Goal: Ask a question

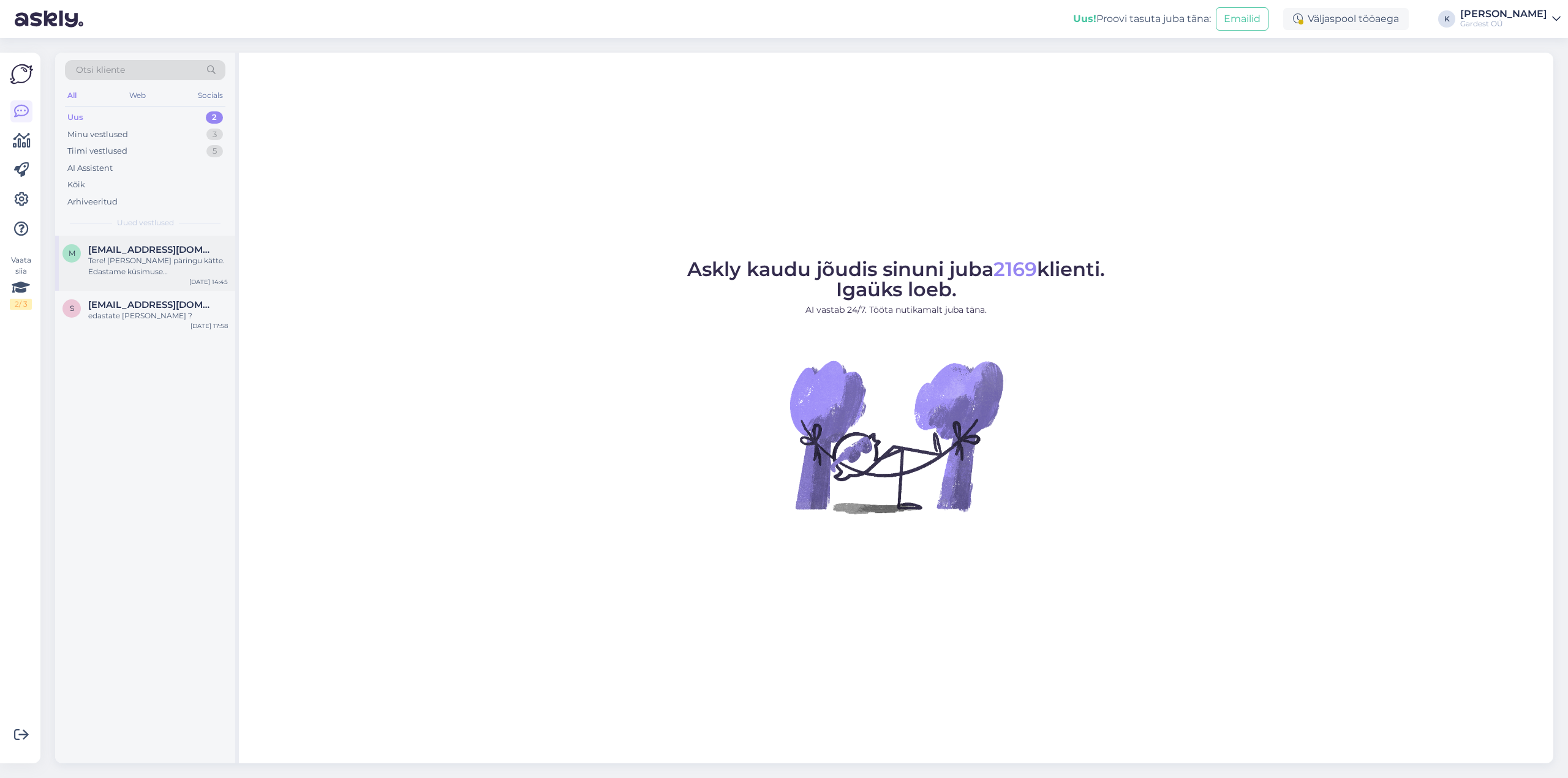
click at [154, 268] on div "Tere! [PERSON_NAME] päringu kätte. Edastame küsimuse klienditeenindajale, kes v…" at bounding box center [157, 266] width 139 height 22
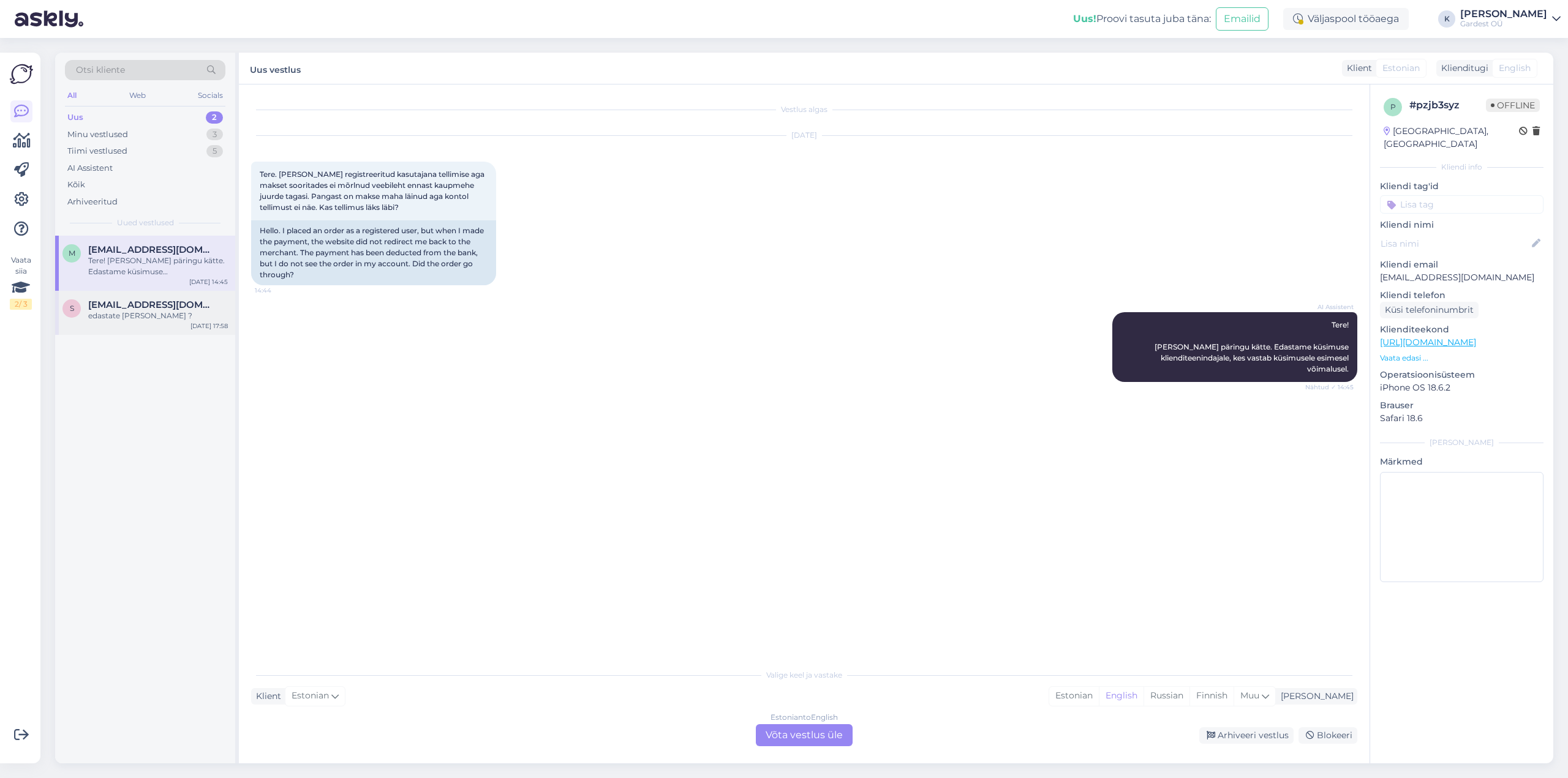
click at [123, 312] on div "edastate [PERSON_NAME] ?" at bounding box center [157, 316] width 139 height 11
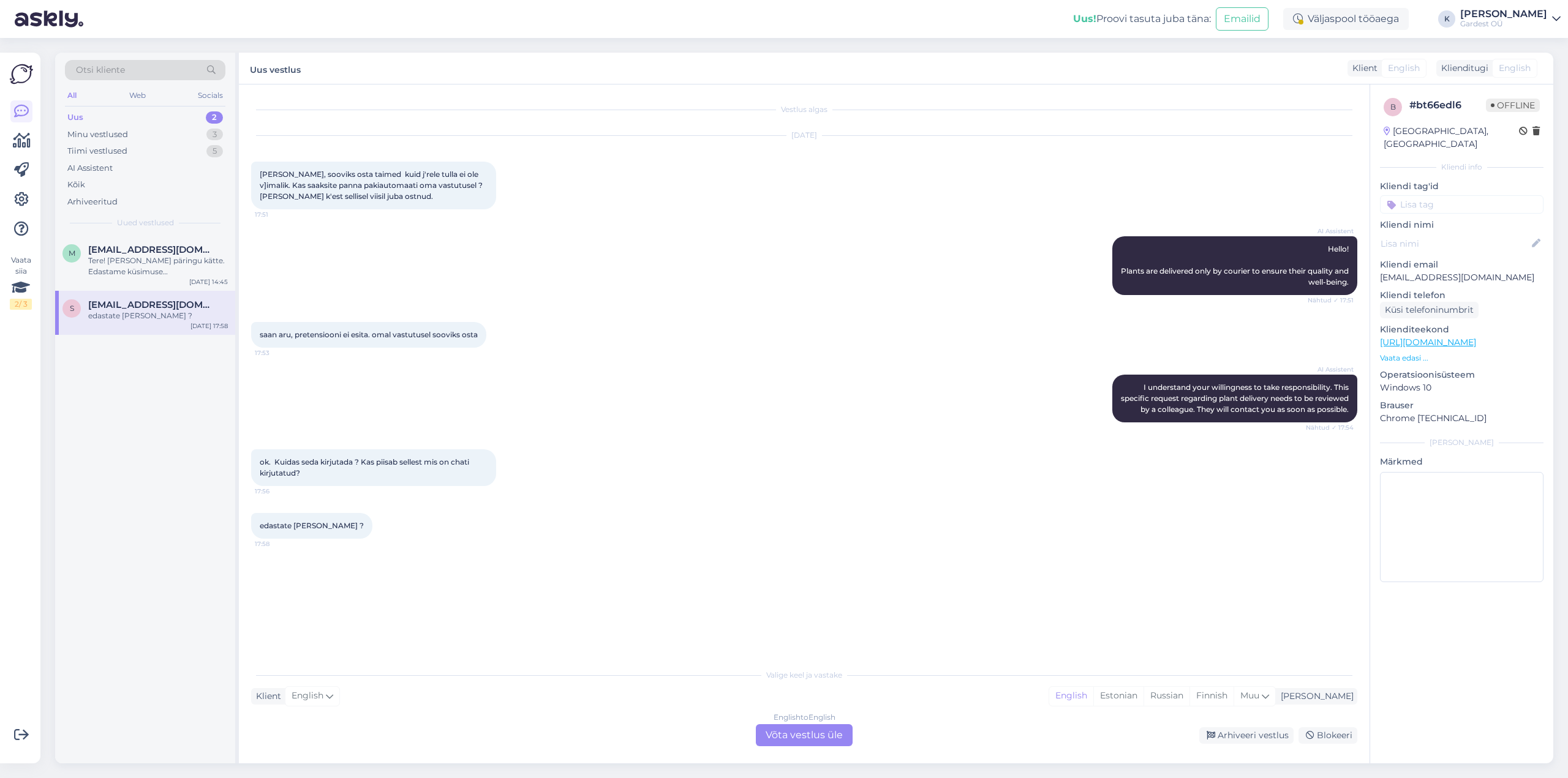
click at [810, 737] on div "English to English Võta vestlus üle" at bounding box center [803, 735] width 96 height 22
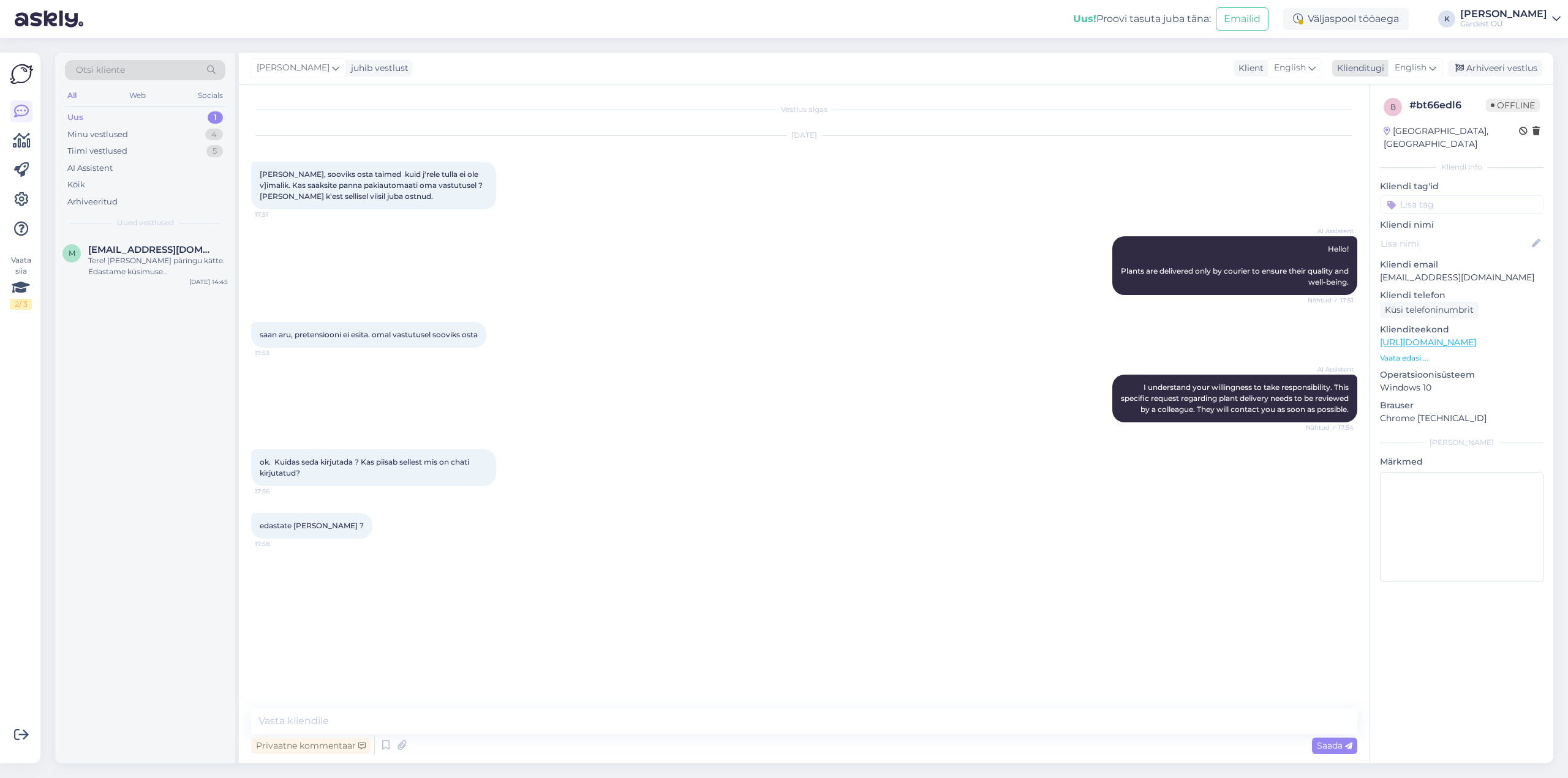
click at [1433, 64] on icon at bounding box center [1432, 67] width 8 height 13
click at [1384, 214] on link "Estonian" at bounding box center [1388, 218] width 135 height 19
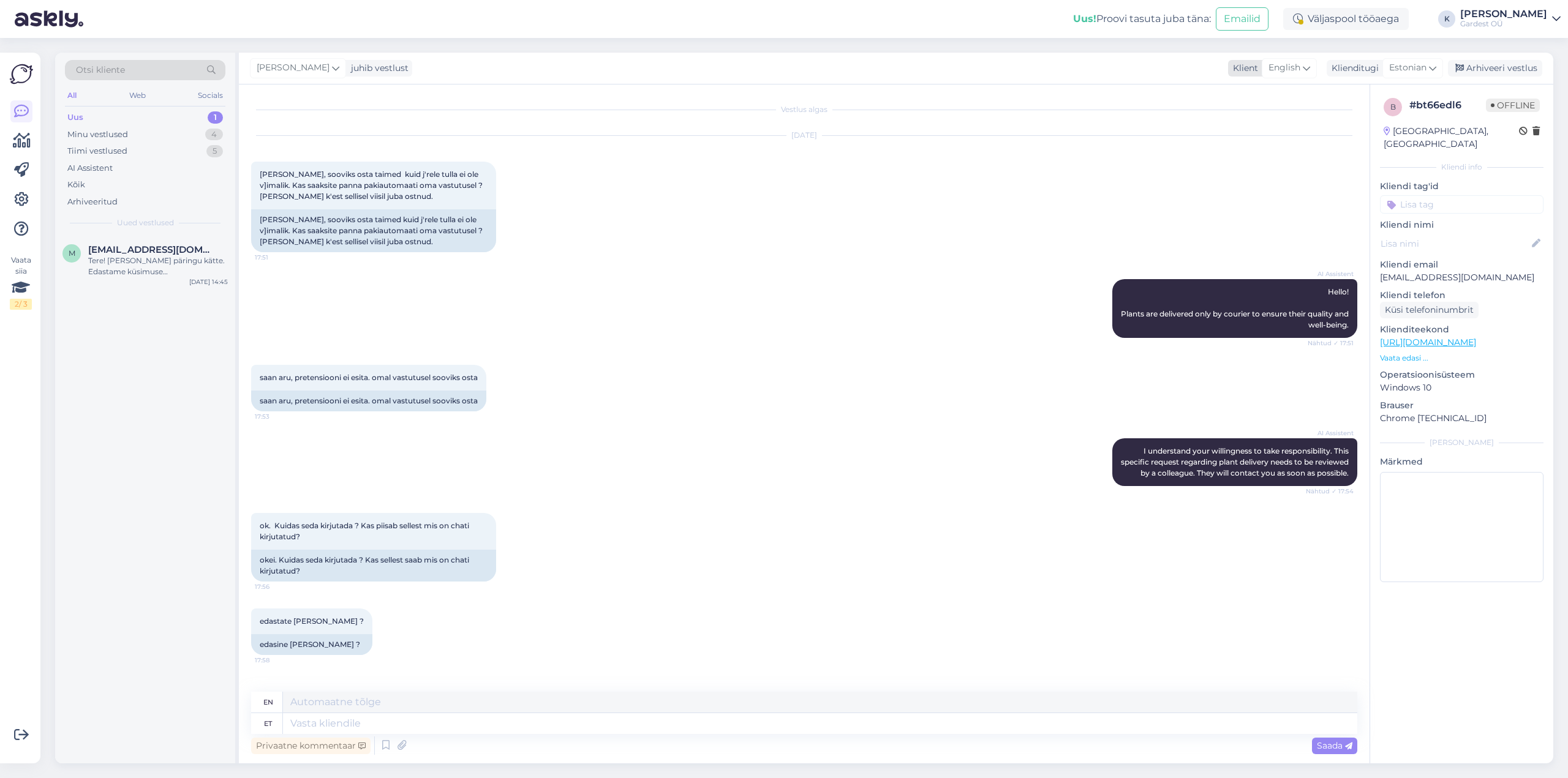
click at [1310, 69] on icon at bounding box center [1306, 67] width 8 height 13
click at [1277, 215] on link "Estonian" at bounding box center [1272, 218] width 135 height 19
click at [367, 726] on textarea at bounding box center [804, 720] width 1106 height 26
type textarea "P"
click at [349, 718] on textarea "Tere, palun saatke tellimuse soov [EMAIL_ADDRESS][DOMAIN_NAME]" at bounding box center [804, 720] width 1106 height 26
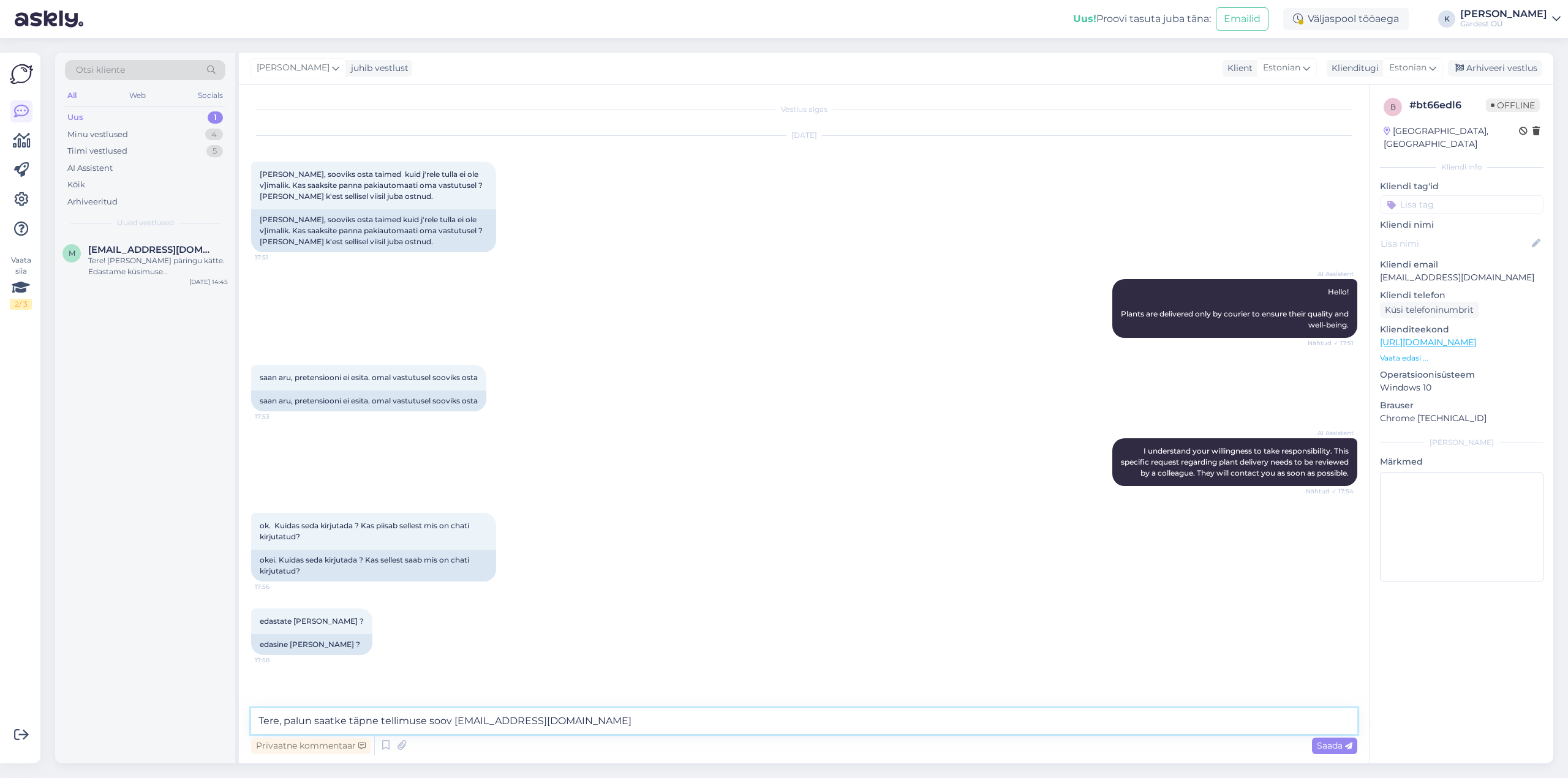
click at [574, 716] on textarea "Tere, palun saatke täpne tellimuse soov [EMAIL_ADDRESS][DOMAIN_NAME]" at bounding box center [804, 720] width 1106 height 26
type textarea "Tere, palun saatke täpne tellimuse soov [EMAIL_ADDRESS][DOMAIN_NAME]."
click at [1319, 747] on span "Saada" at bounding box center [1334, 745] width 35 height 11
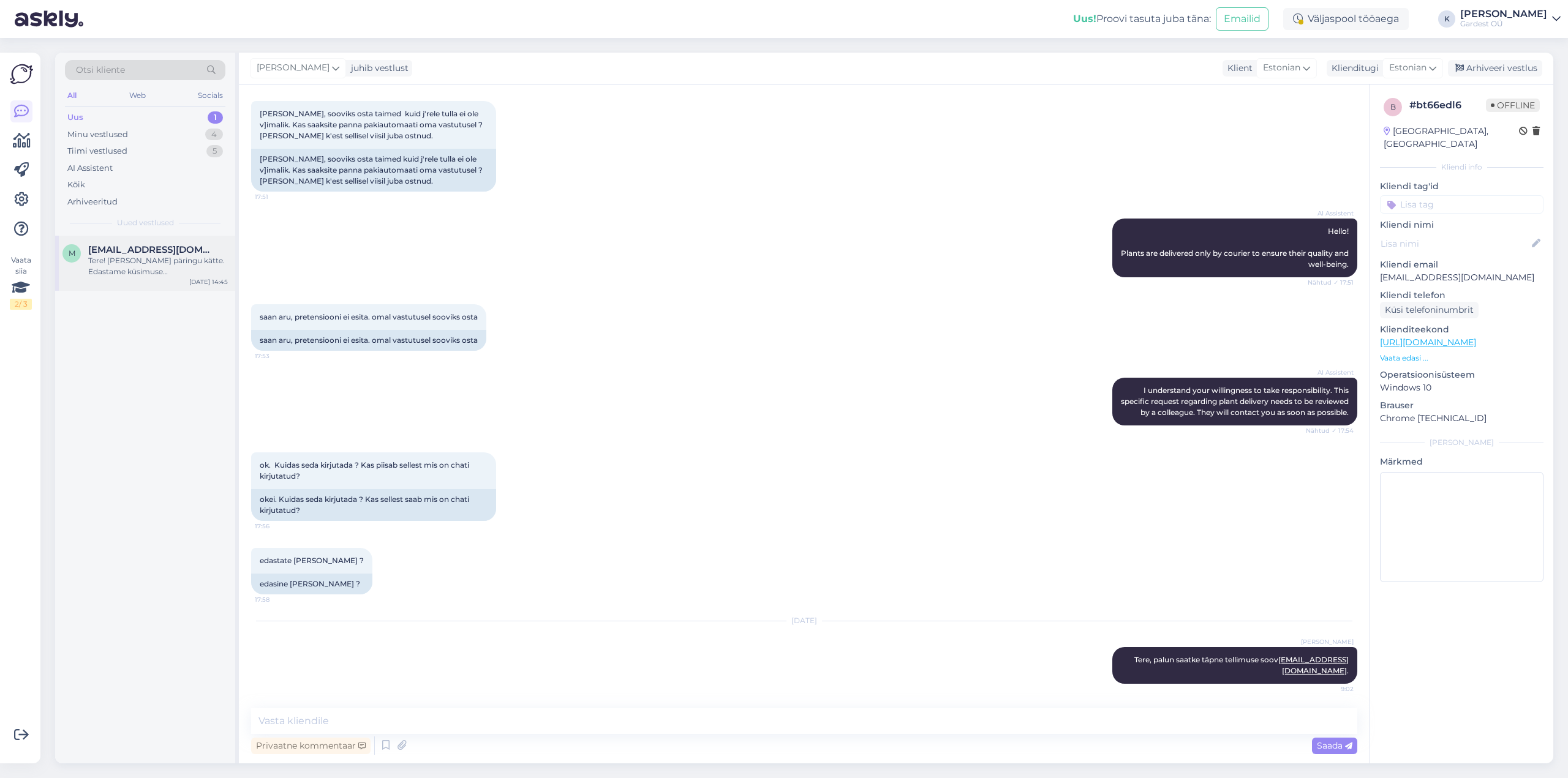
click at [161, 265] on div "Tere! [PERSON_NAME] päringu kätte. Edastame küsimuse klienditeenindajale, kes v…" at bounding box center [157, 266] width 139 height 22
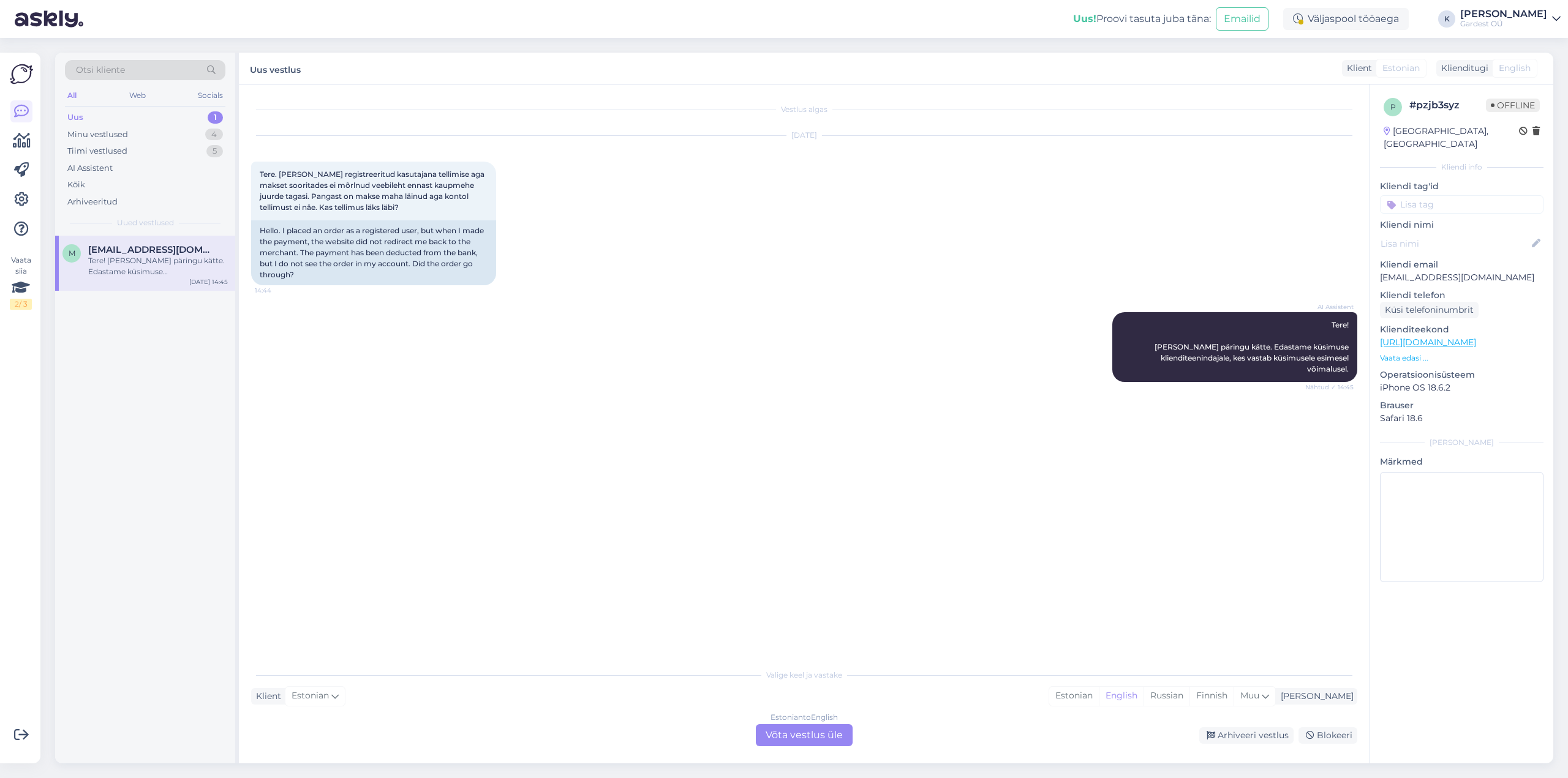
click at [806, 733] on div "Estonian to English Võta vestlus üle" at bounding box center [803, 735] width 96 height 22
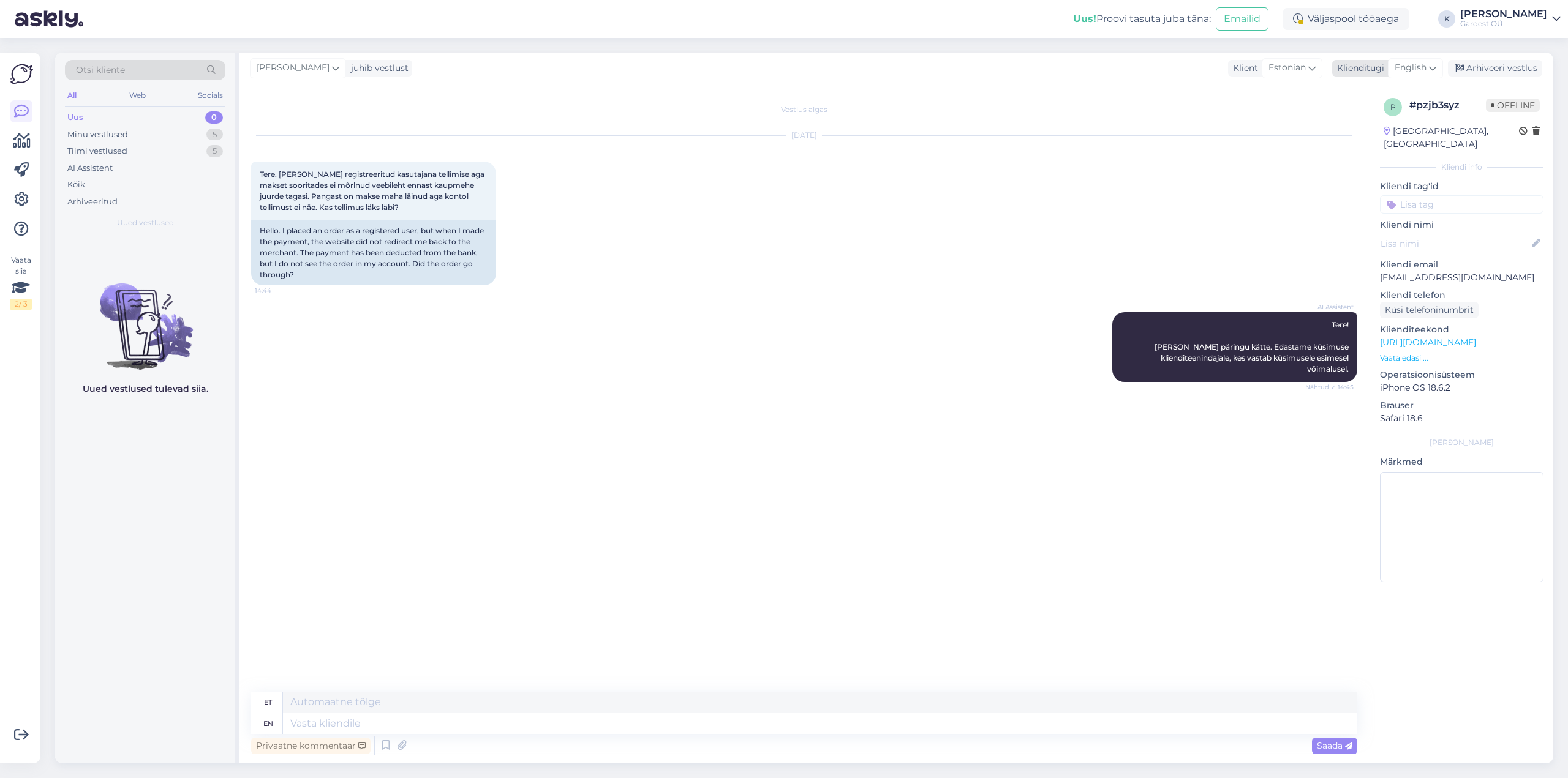
click at [1429, 71] on div "English" at bounding box center [1415, 68] width 55 height 19
click at [1374, 214] on link "Estonian" at bounding box center [1388, 218] width 135 height 19
drag, startPoint x: 1463, startPoint y: 263, endPoint x: 1372, endPoint y: 273, distance: 91.5
click at [1372, 273] on div "p # pzjb3syz Offline [GEOGRAPHIC_DATA], [GEOGRAPHIC_DATA] Kliendi info Kliendi …" at bounding box center [1462, 343] width 183 height 516
copy p "[EMAIL_ADDRESS][DOMAIN_NAME]"
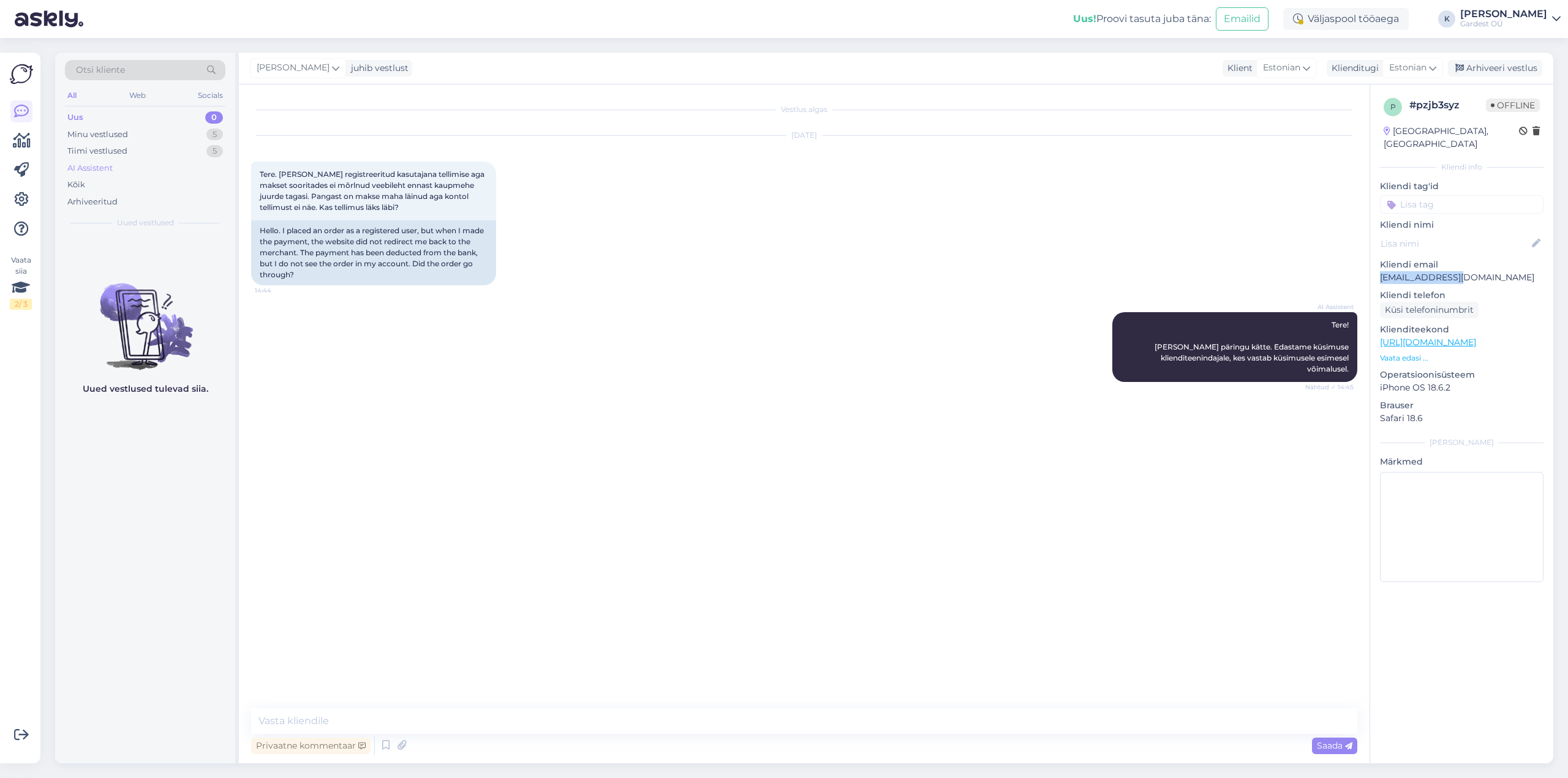
click at [110, 172] on div "AI Assistent" at bounding box center [90, 168] width 45 height 12
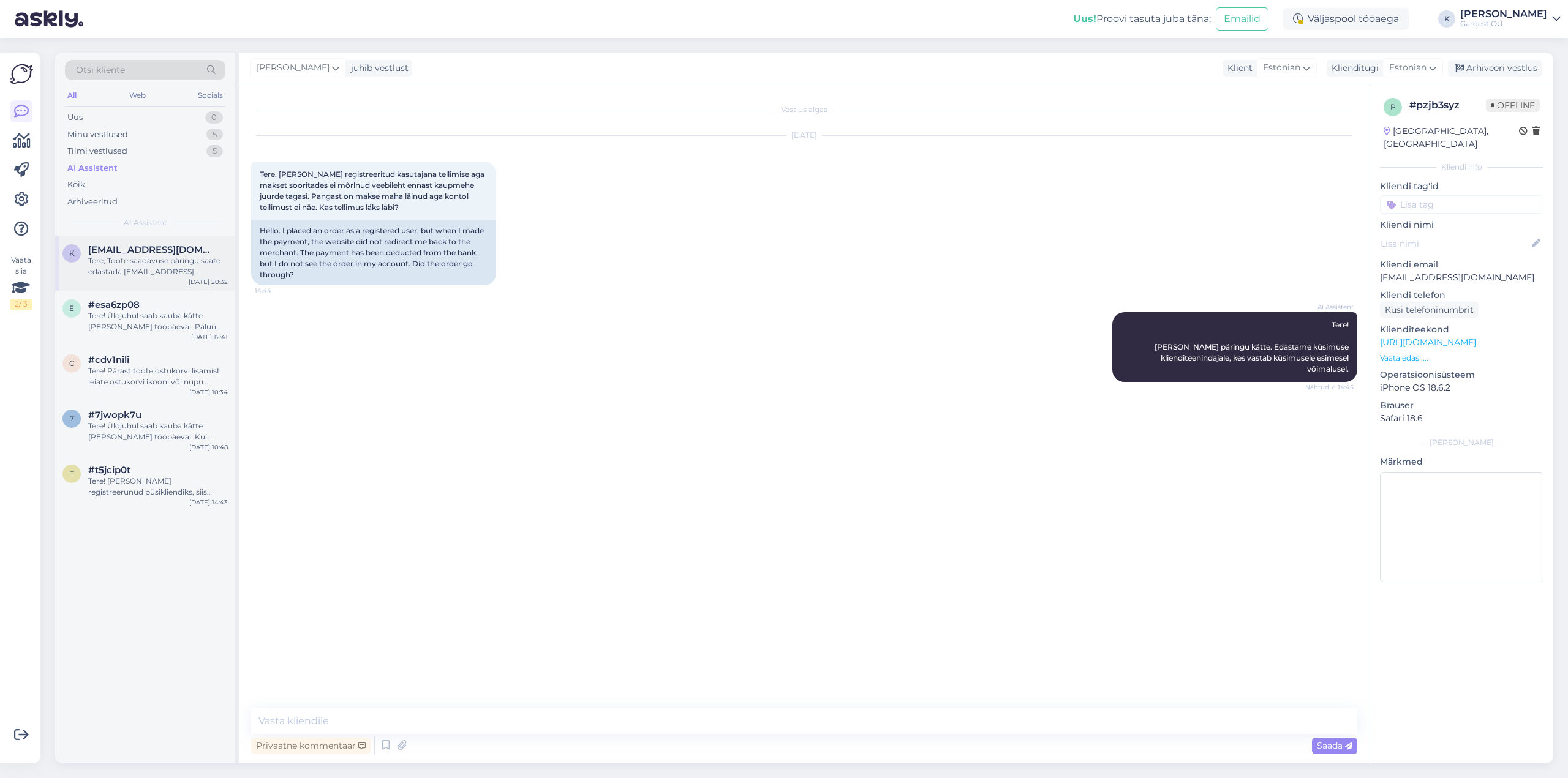
click at [126, 269] on div "Tere, Toote saadavuse päringu saate edastada [EMAIL_ADDRESS][DOMAIN_NAME]. Kõig…" at bounding box center [157, 266] width 139 height 22
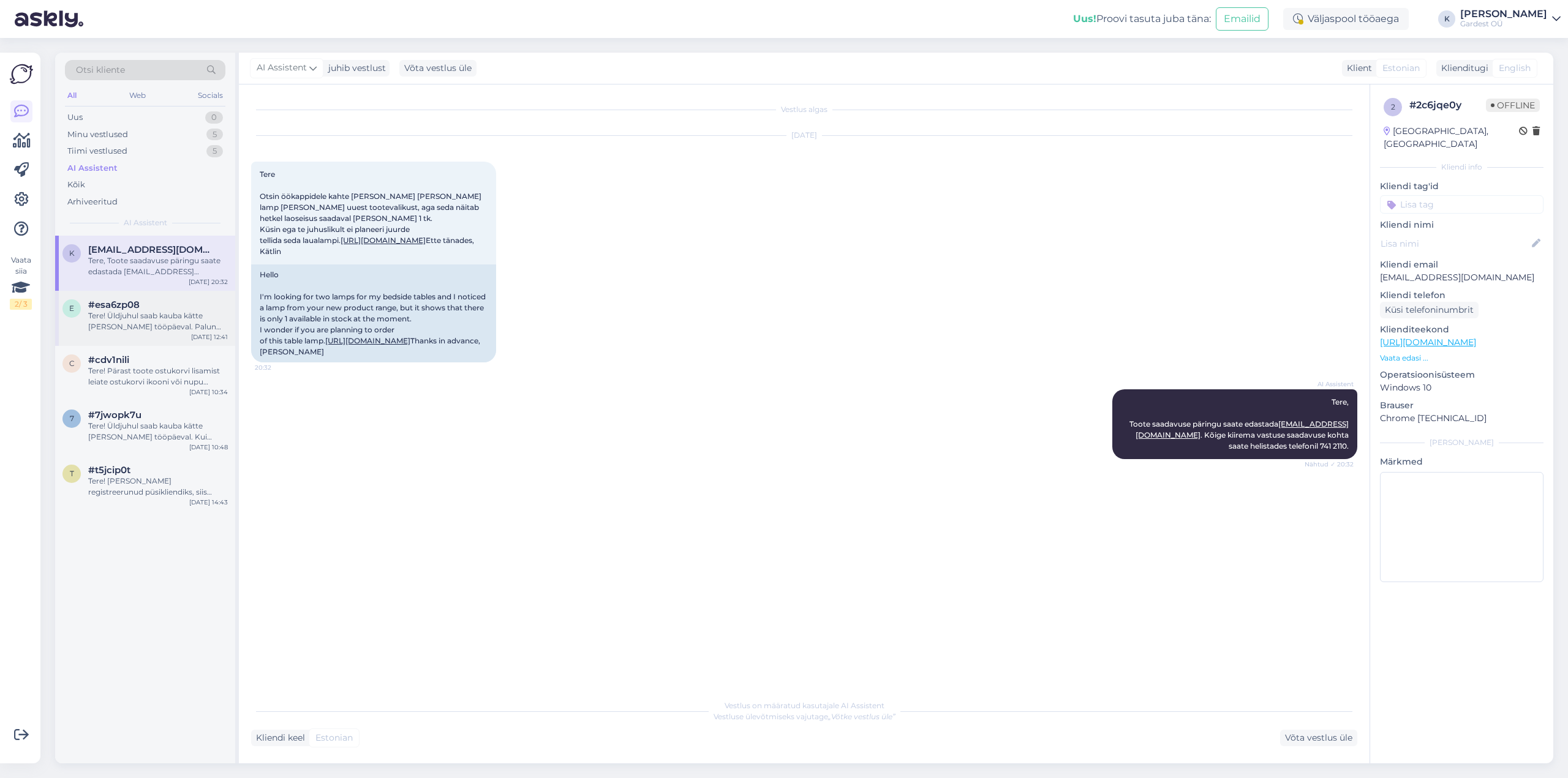
click at [128, 315] on div "Tere! Üldjuhul saab kauba kätte [PERSON_NAME] tööpäeval. Palun oota kindlasti e…" at bounding box center [157, 322] width 139 height 22
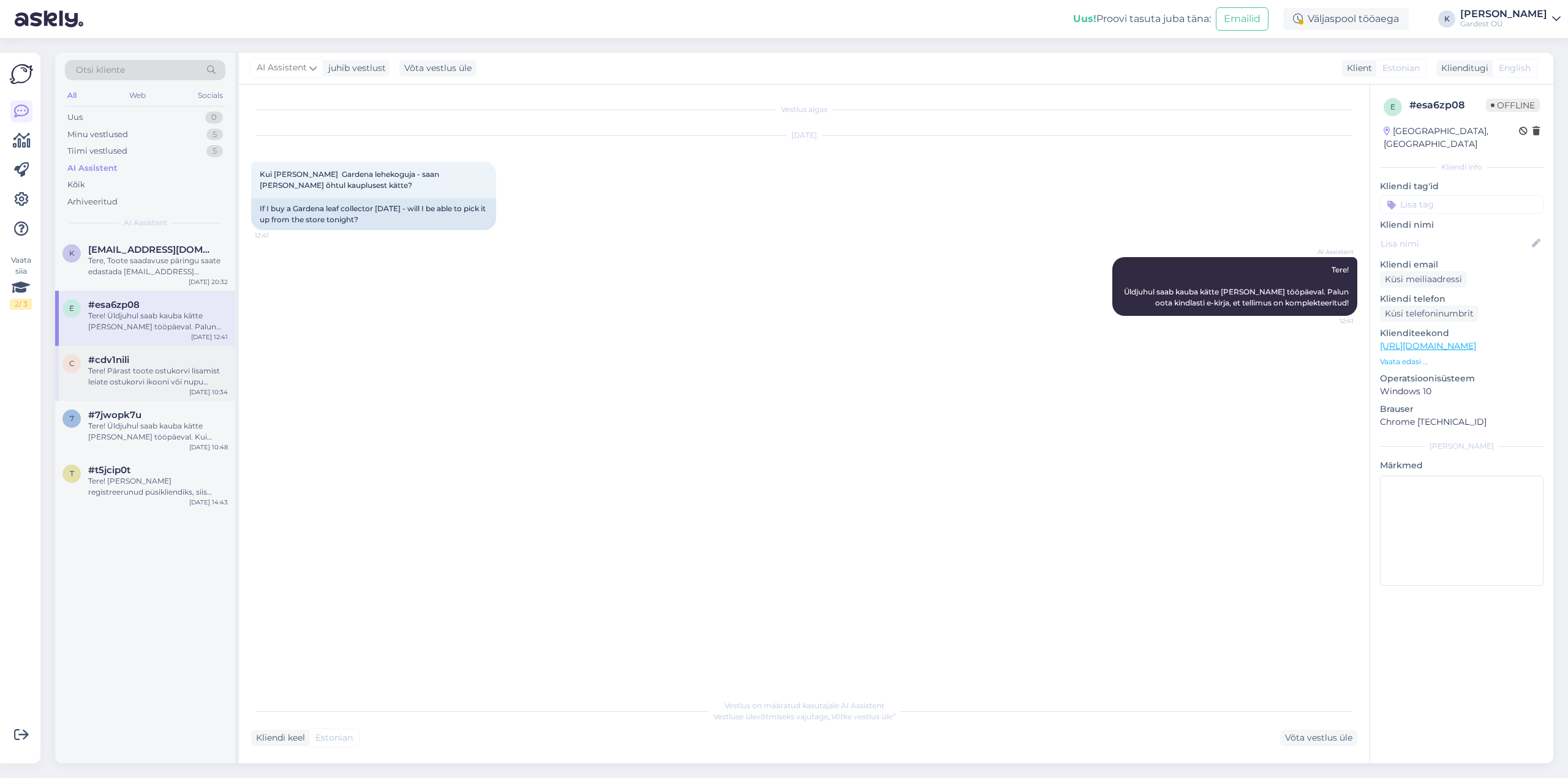
click at [151, 376] on div "Tere! Pärast toote ostukorvi lisamist leiate ostukorvi ikooni või nupu tavalise…" at bounding box center [157, 377] width 139 height 22
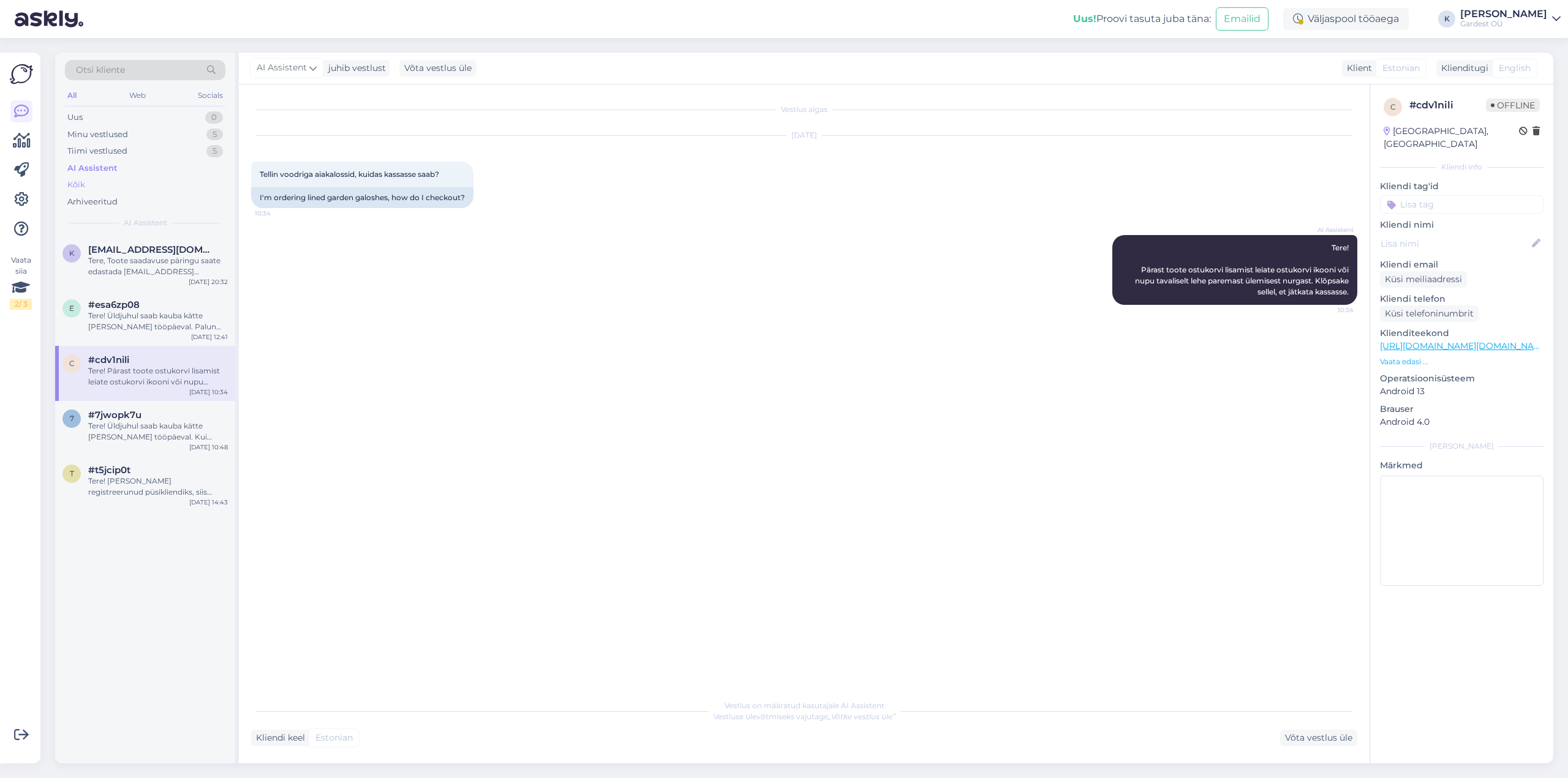
click at [103, 180] on div "Kõik" at bounding box center [145, 184] width 160 height 17
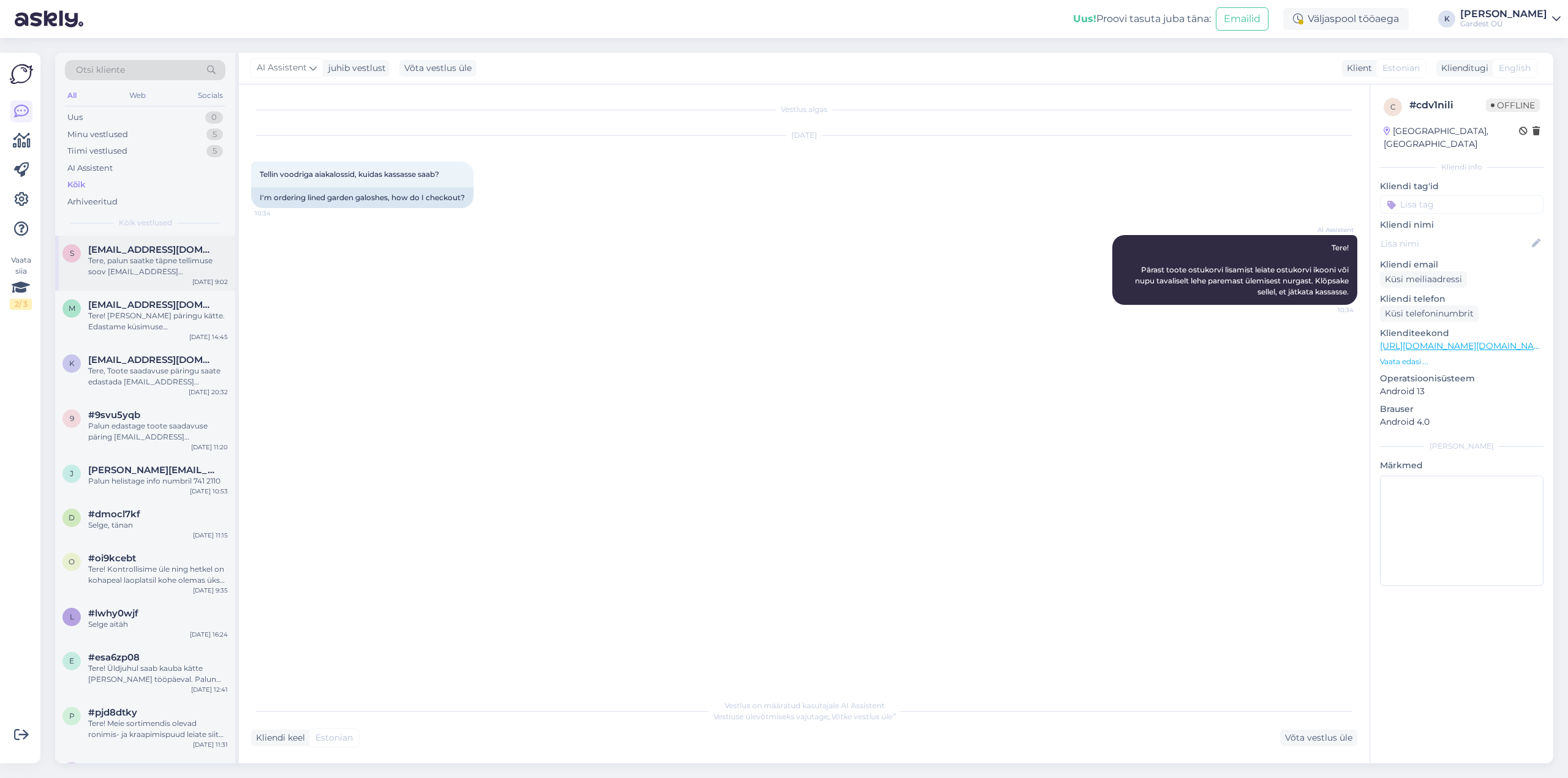
click at [128, 259] on div "Tere, palun saatke täpne tellimuse soov [EMAIL_ADDRESS][DOMAIN_NAME]." at bounding box center [157, 266] width 139 height 22
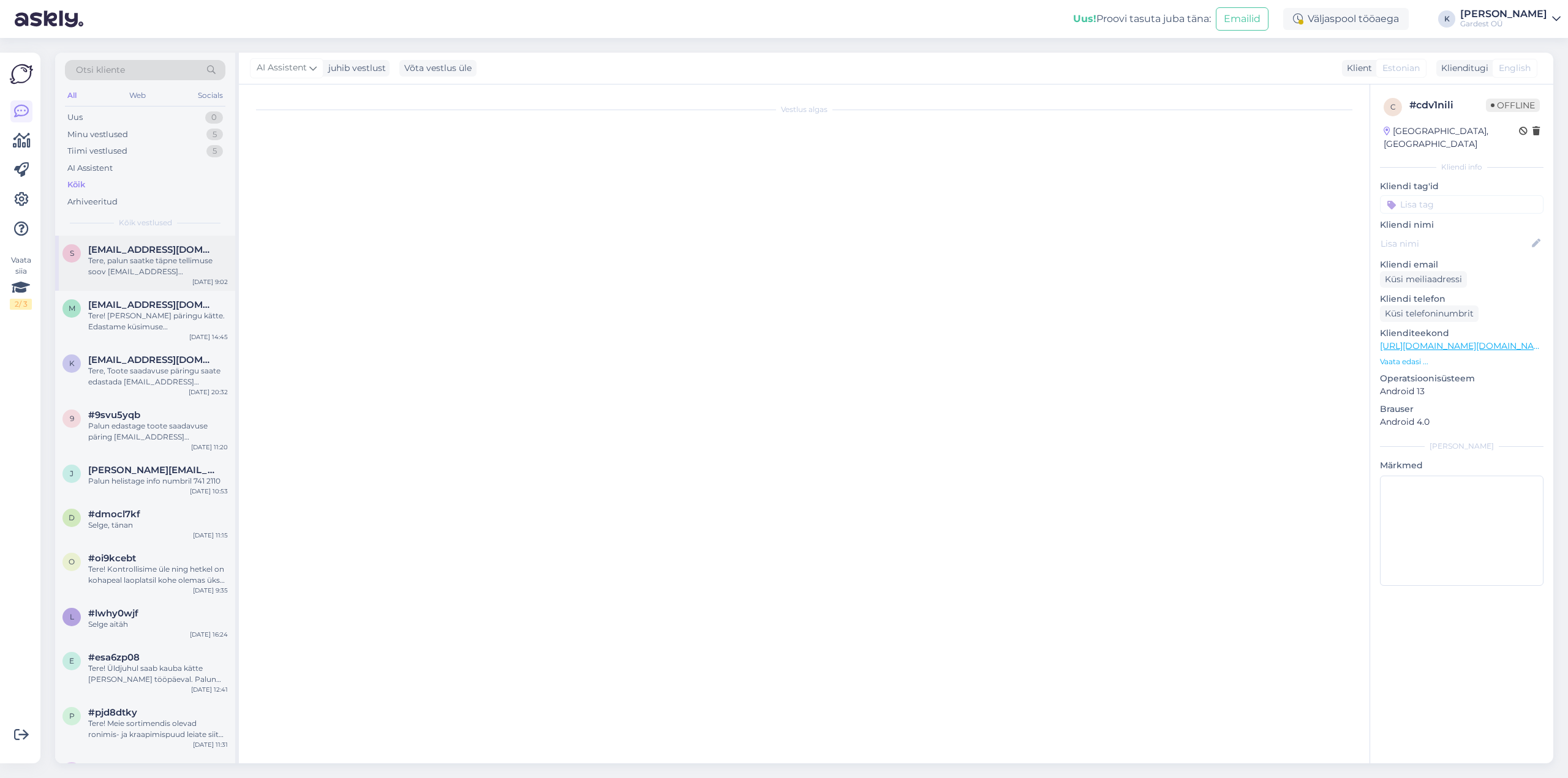
scroll to position [60, 0]
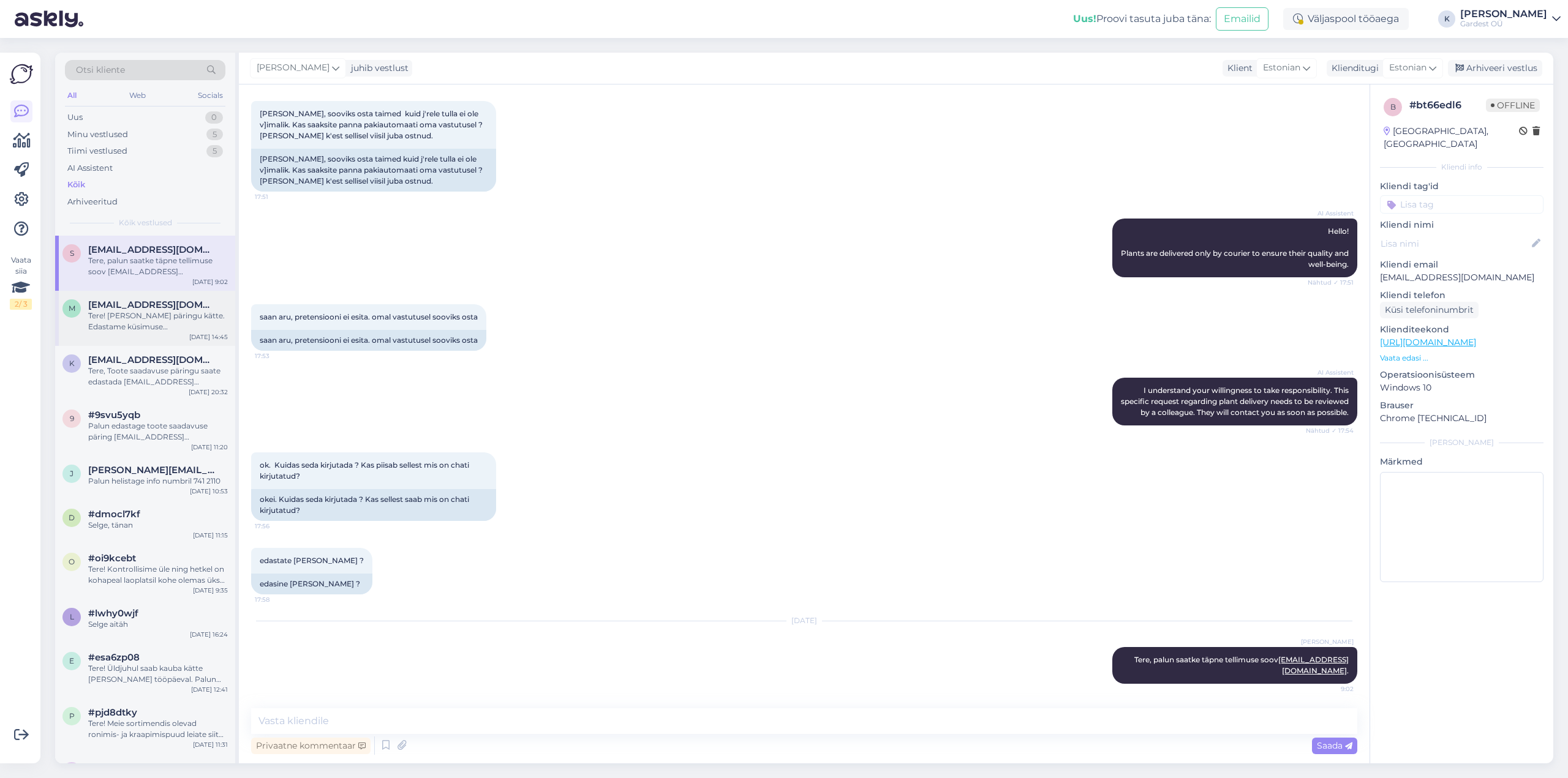
click at [116, 313] on div "Tere! [PERSON_NAME] päringu kätte. Edastame küsimuse klienditeenindajale, kes v…" at bounding box center [157, 322] width 139 height 22
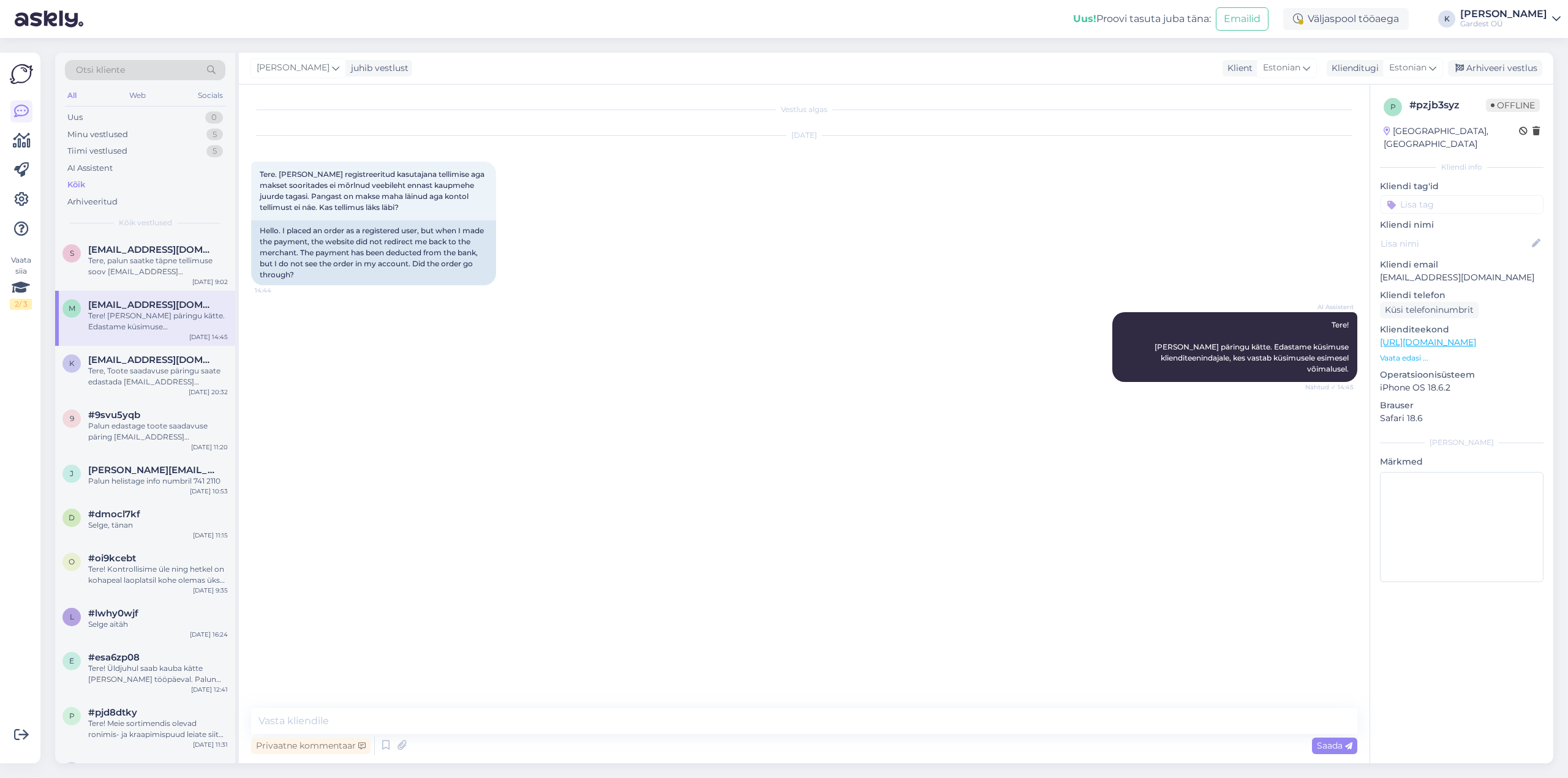
scroll to position [0, 0]
click at [122, 268] on div "Tere, palun saatke täpne tellimuse soov [EMAIL_ADDRESS][DOMAIN_NAME]." at bounding box center [157, 266] width 139 height 22
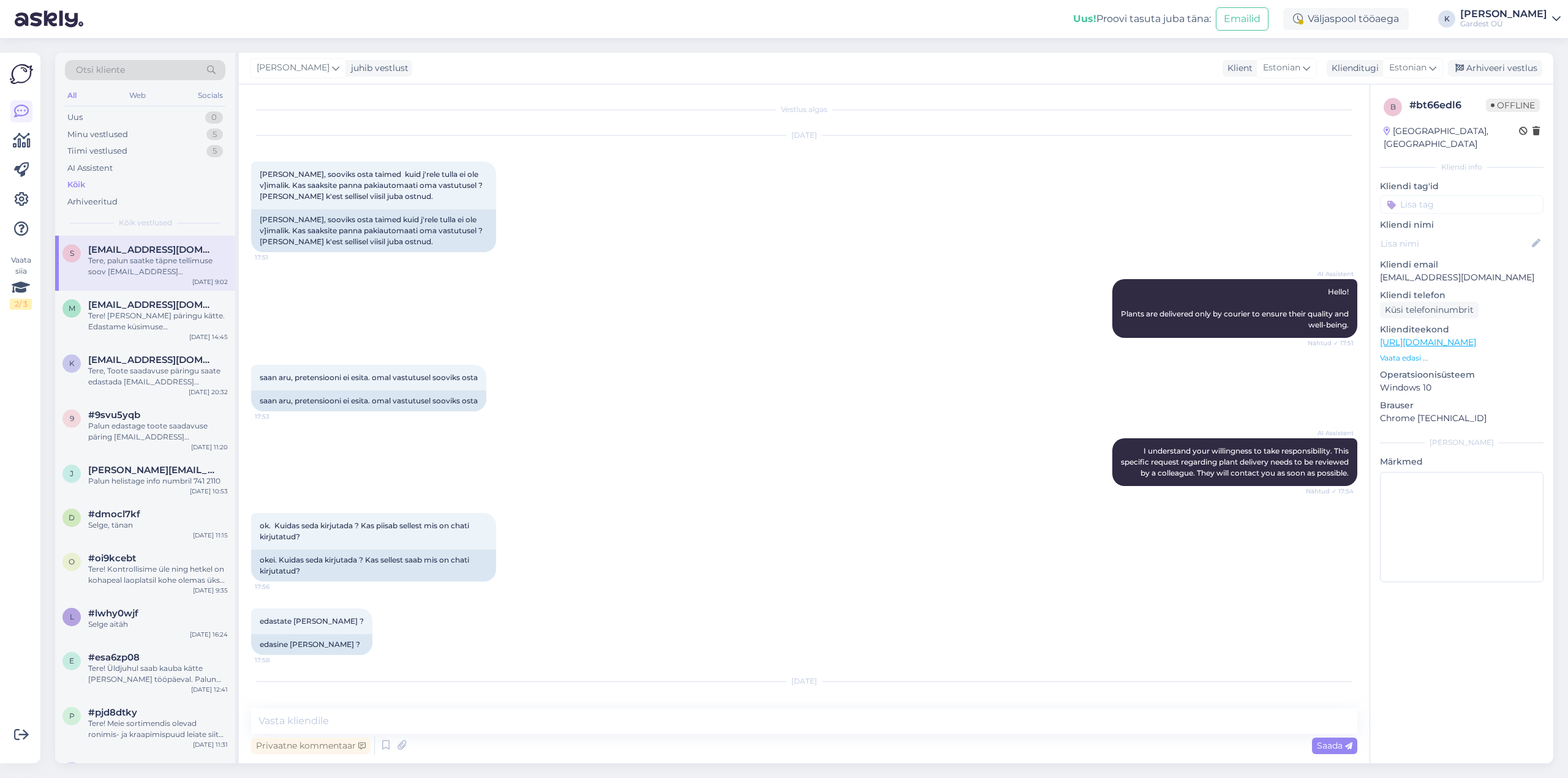
scroll to position [60, 0]
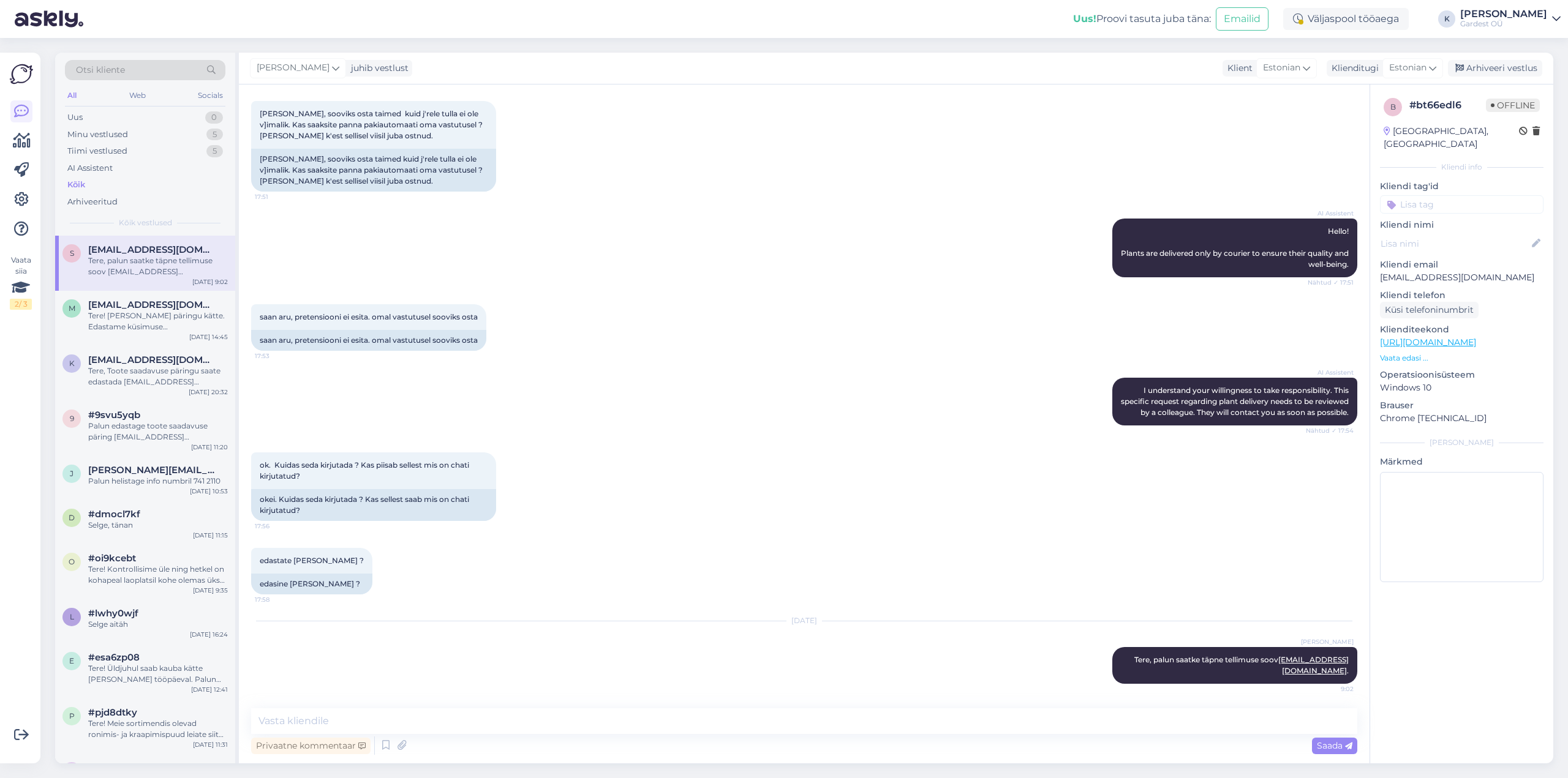
click at [1476, 336] on link "[URL][DOMAIN_NAME]" at bounding box center [1428, 342] width 96 height 11
click at [157, 324] on div "Tere! [PERSON_NAME] päringu kätte. Edastame küsimuse klienditeenindajale, kes v…" at bounding box center [157, 322] width 139 height 22
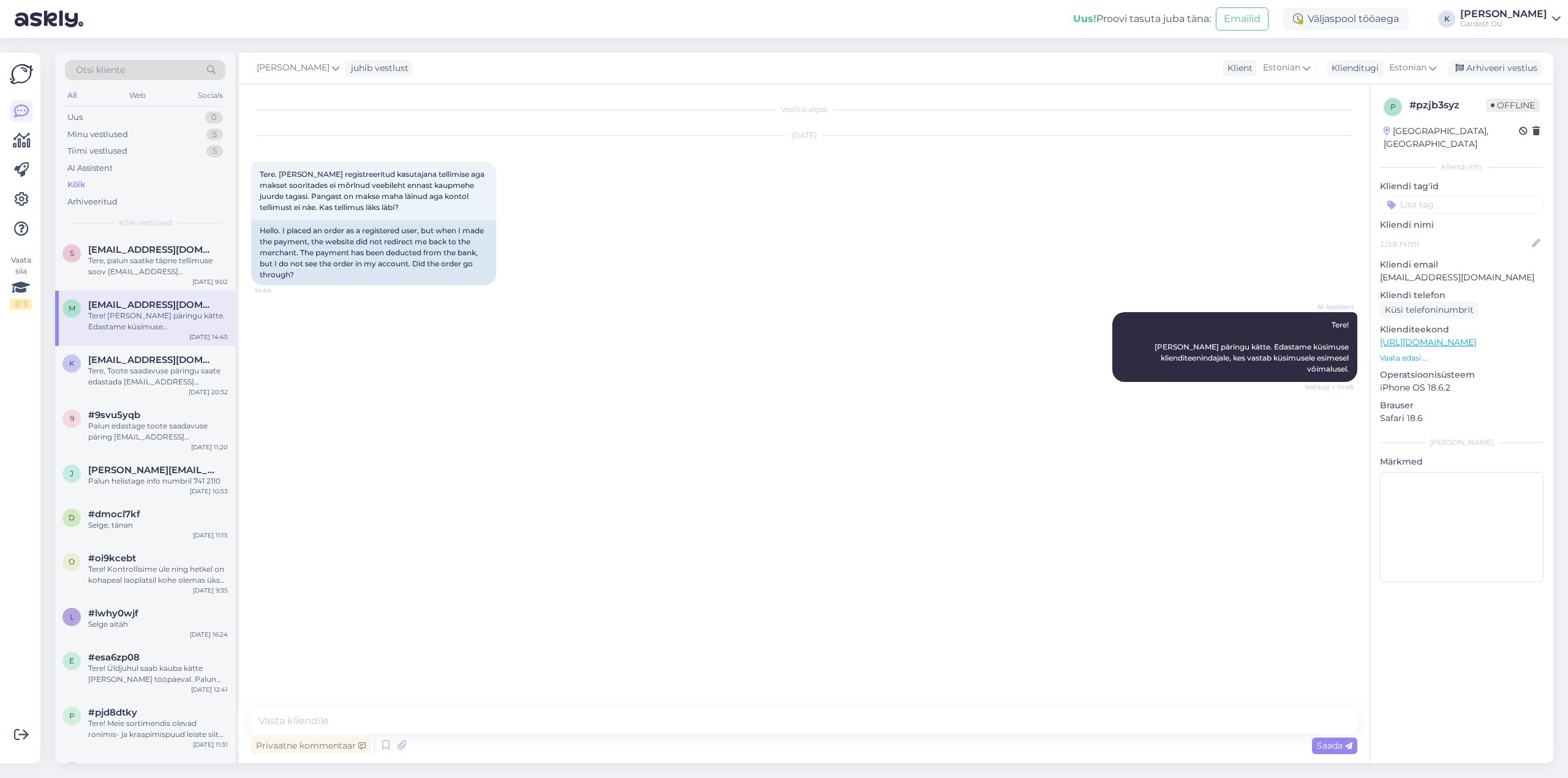
scroll to position [0, 0]
click at [139, 377] on div "Tere, Toote saadavuse päringu saate edastada [EMAIL_ADDRESS][DOMAIN_NAME]. Kõig…" at bounding box center [157, 377] width 139 height 22
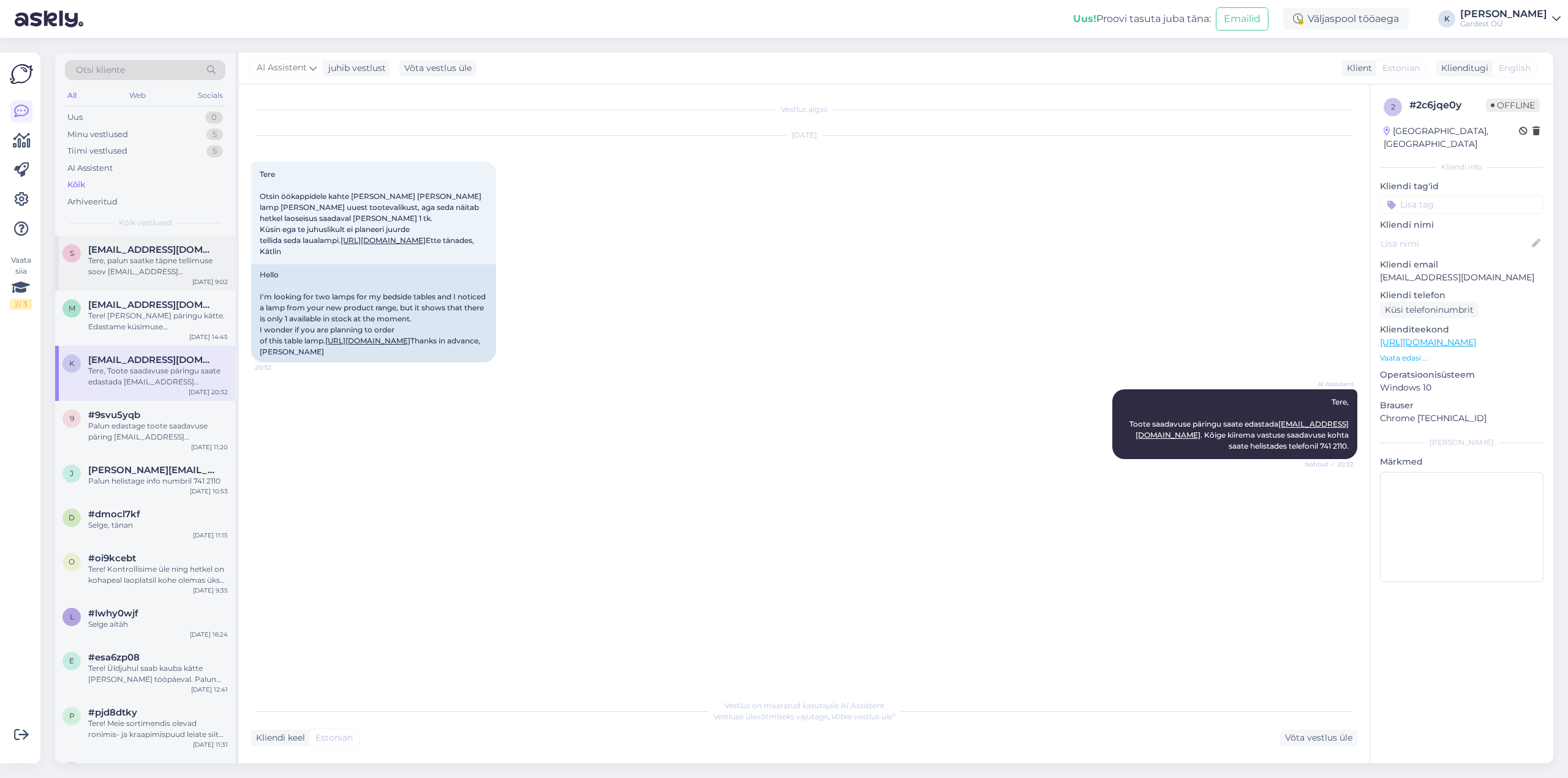
click at [142, 271] on div "Tere, palun saatke täpne tellimuse soov [EMAIL_ADDRESS][DOMAIN_NAME]." at bounding box center [157, 266] width 139 height 22
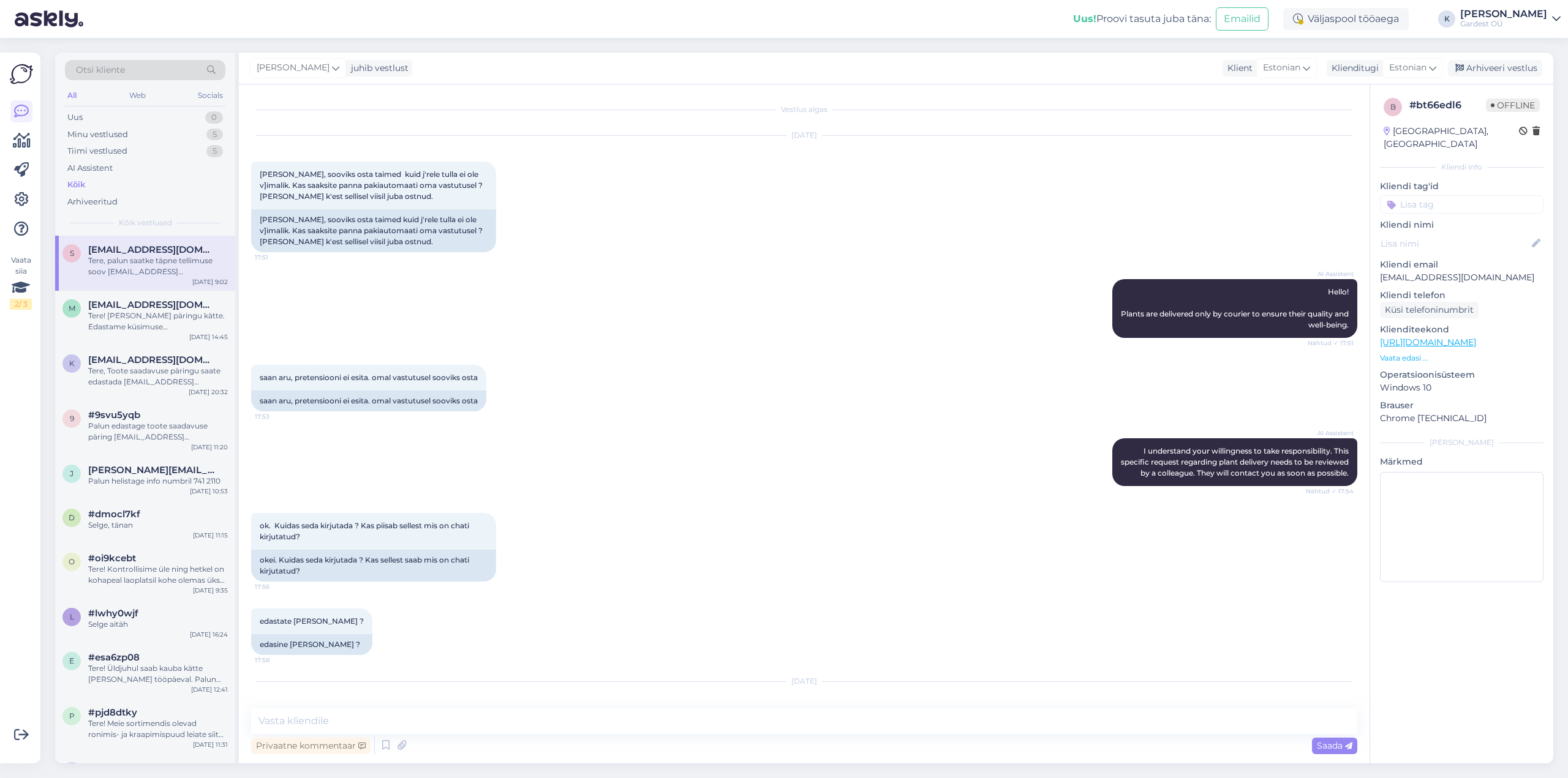
scroll to position [60, 0]
